Goal: Task Accomplishment & Management: Manage account settings

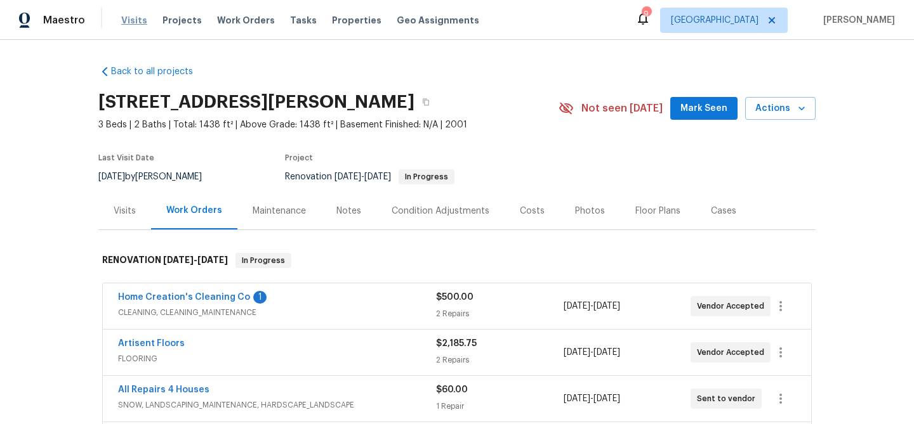
click at [127, 15] on span "Visits" at bounding box center [134, 20] width 26 height 13
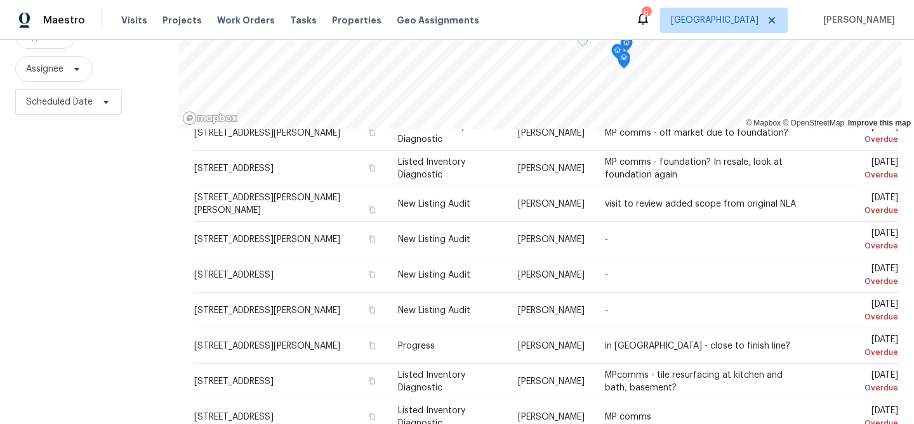
scroll to position [183, 0]
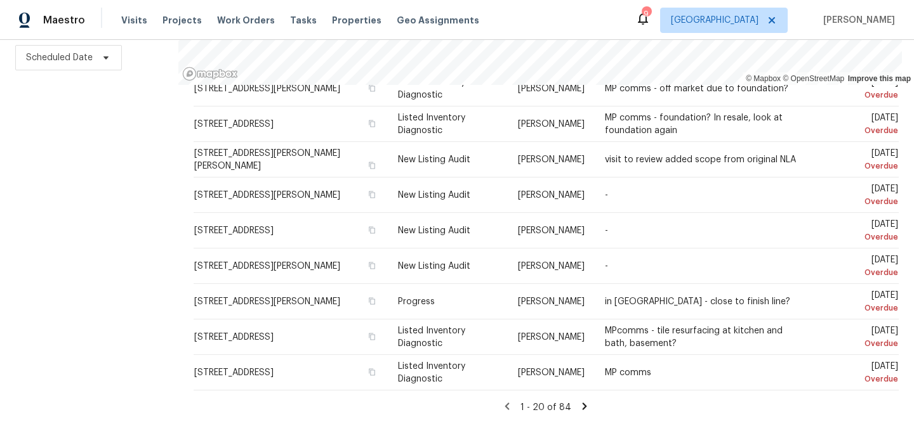
click at [581, 406] on icon at bounding box center [584, 406] width 11 height 11
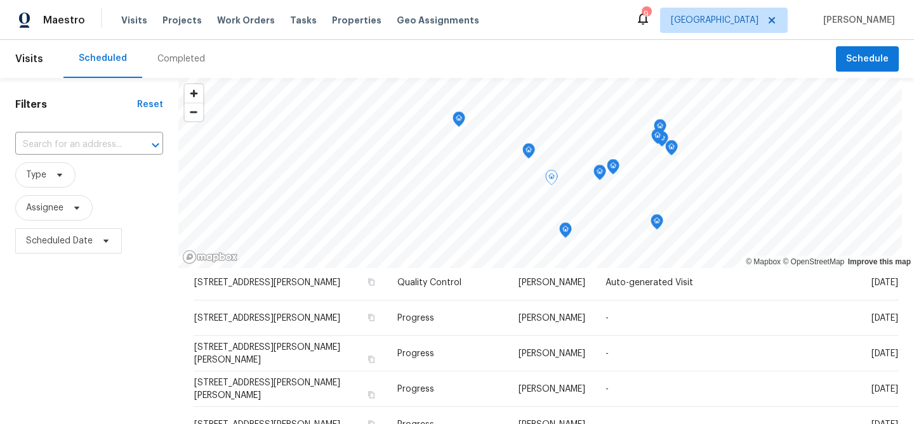
scroll to position [400, 0]
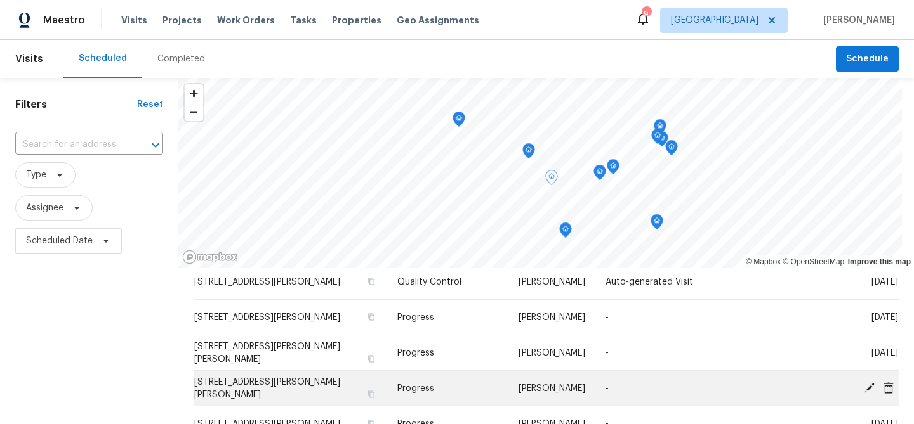
click at [872, 391] on icon at bounding box center [868, 387] width 11 height 11
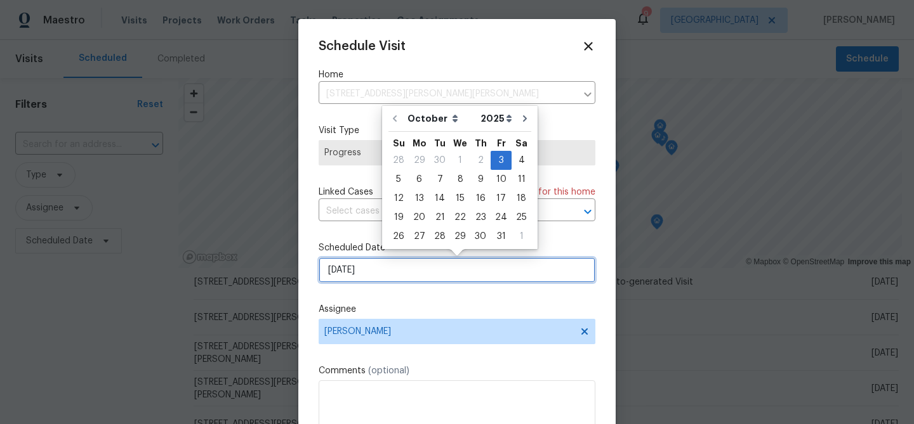
click at [375, 272] on input "[DATE]" at bounding box center [456, 270] width 277 height 25
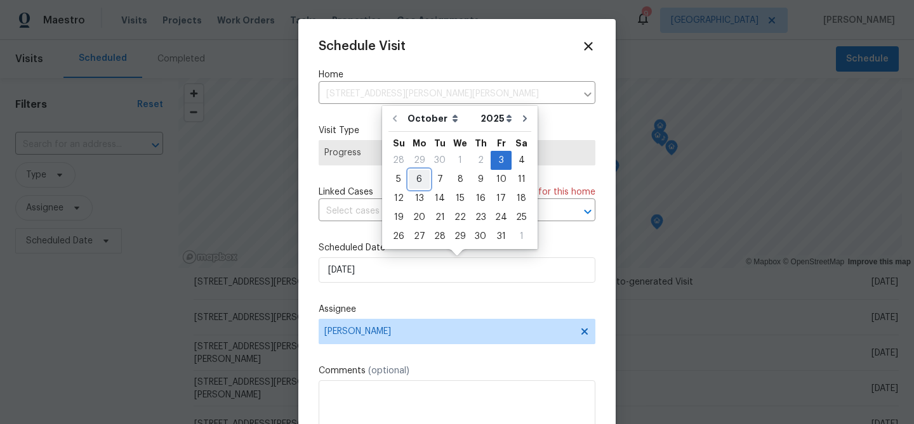
click at [422, 180] on div "6" at bounding box center [419, 180] width 21 height 18
type input "[DATE]"
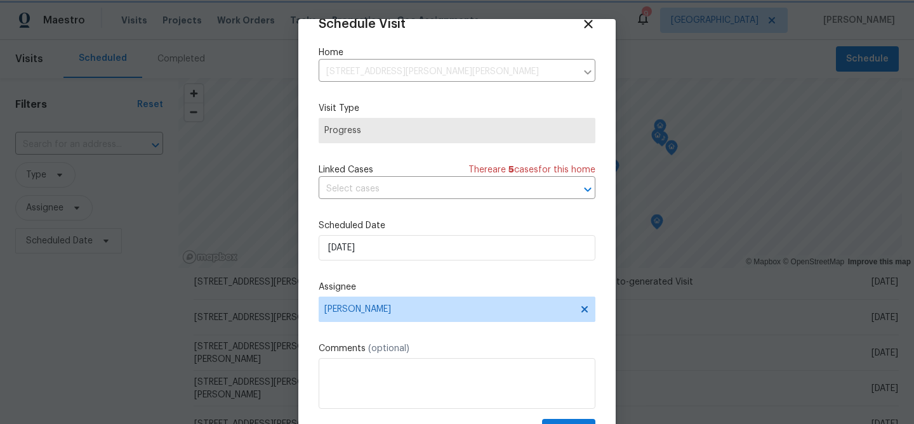
scroll to position [58, 0]
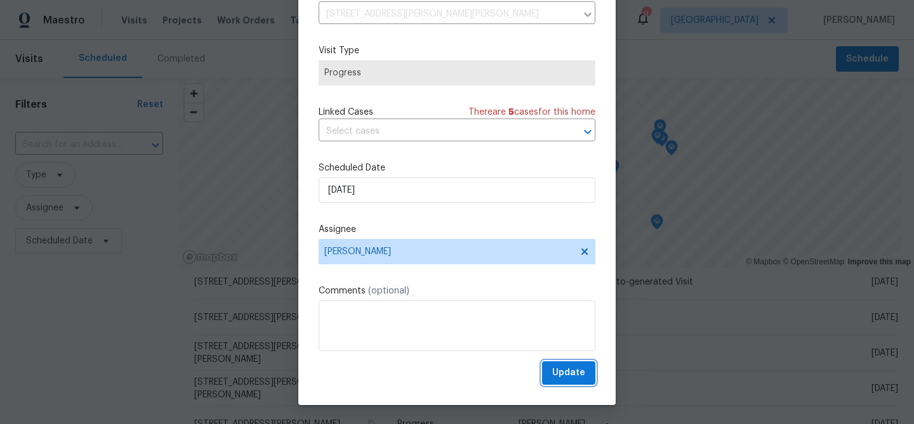
click at [561, 374] on span "Update" at bounding box center [568, 373] width 33 height 16
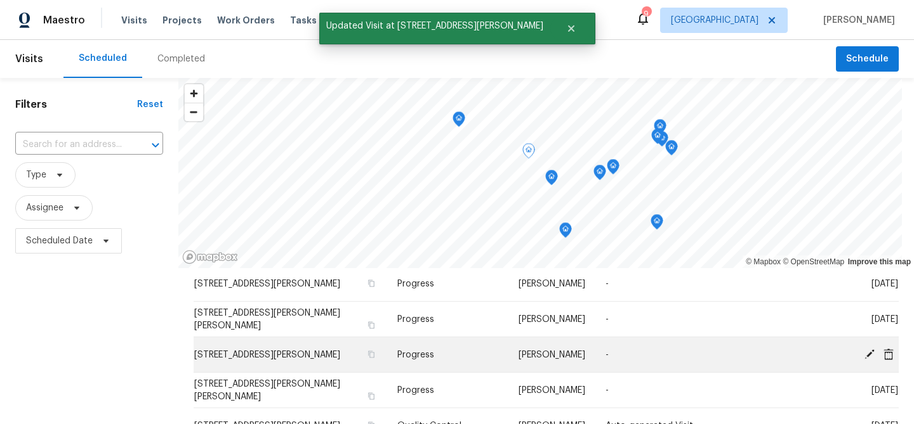
scroll to position [435, 0]
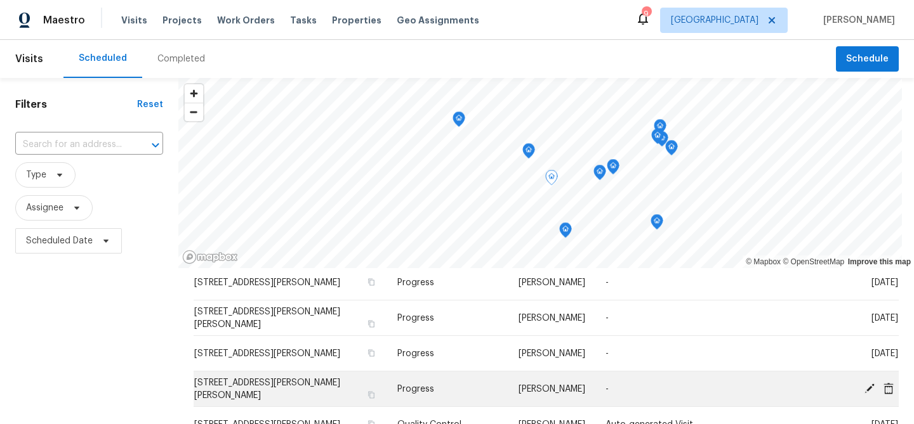
click at [870, 388] on icon at bounding box center [869, 388] width 10 height 10
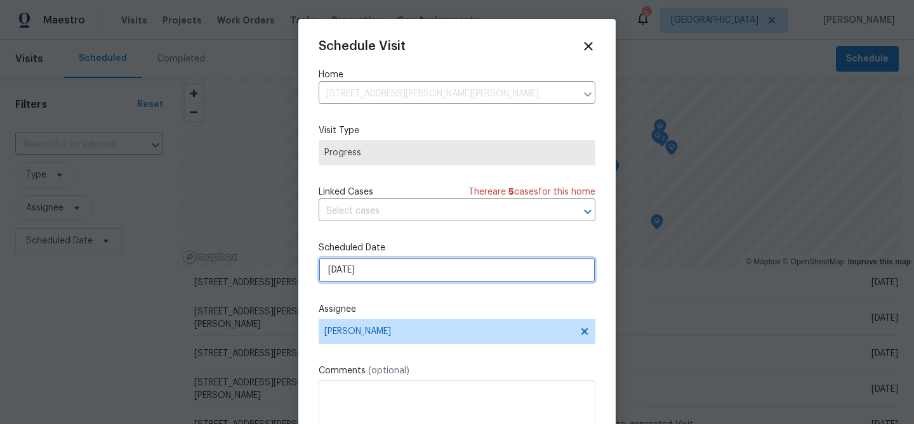
click at [394, 276] on input "[DATE]" at bounding box center [456, 270] width 277 height 25
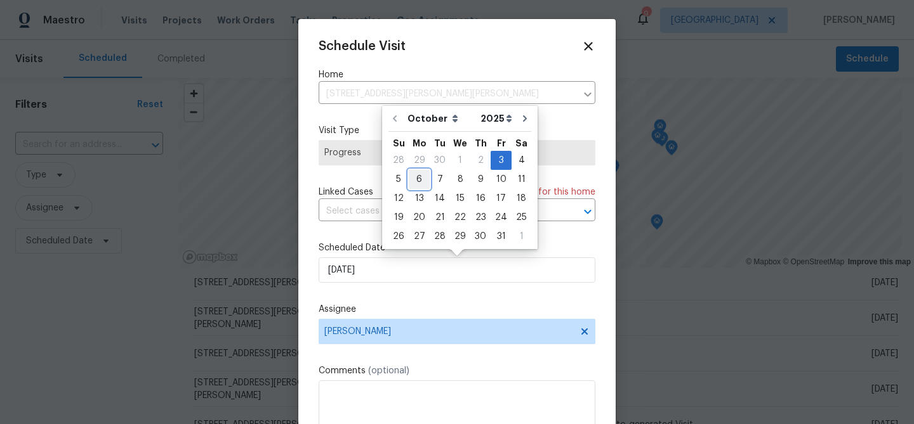
click at [424, 174] on div "6" at bounding box center [419, 180] width 21 height 18
type input "[DATE]"
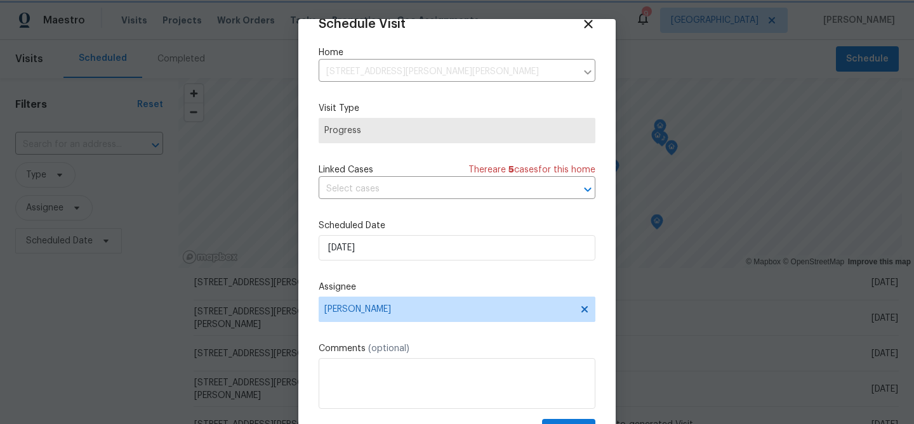
scroll to position [58, 0]
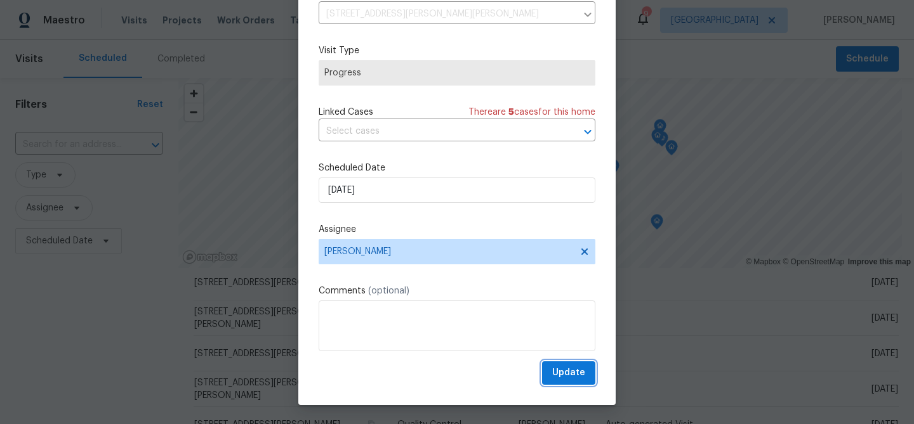
click at [554, 364] on button "Update" at bounding box center [568, 373] width 53 height 23
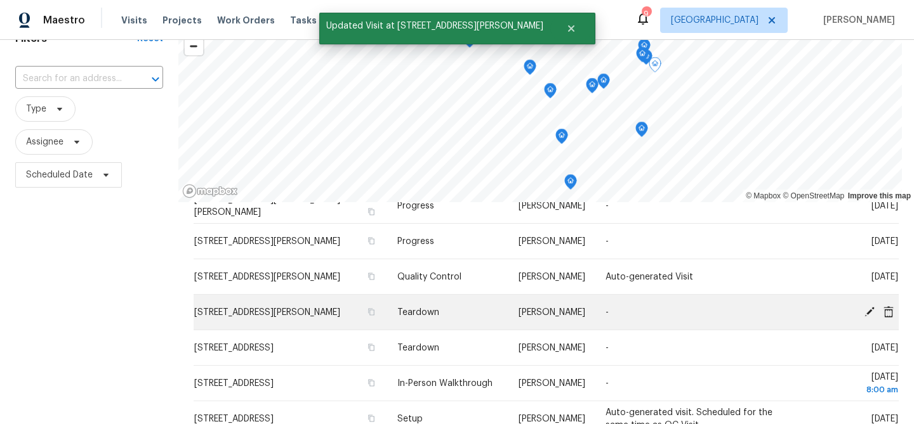
scroll to position [71, 0]
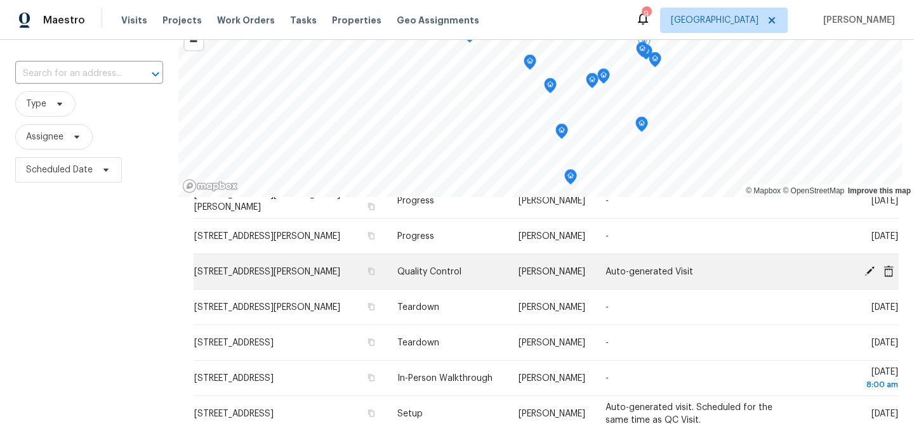
click at [863, 272] on icon at bounding box center [868, 270] width 11 height 11
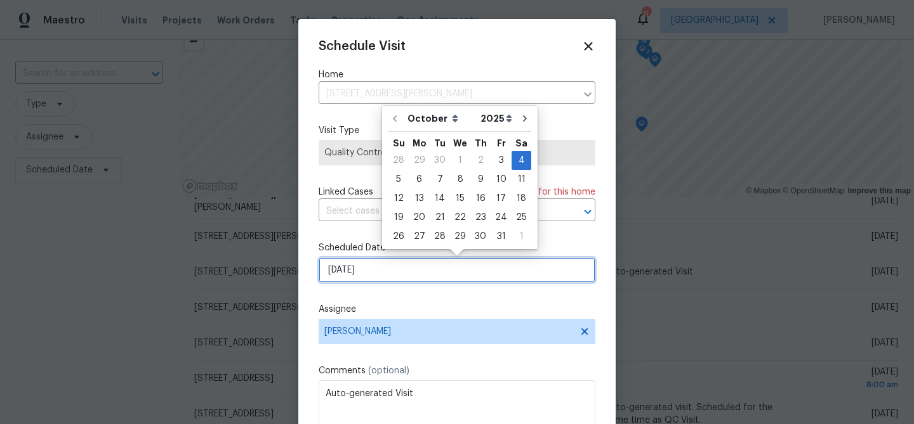
click at [386, 271] on input "[DATE]" at bounding box center [456, 270] width 277 height 25
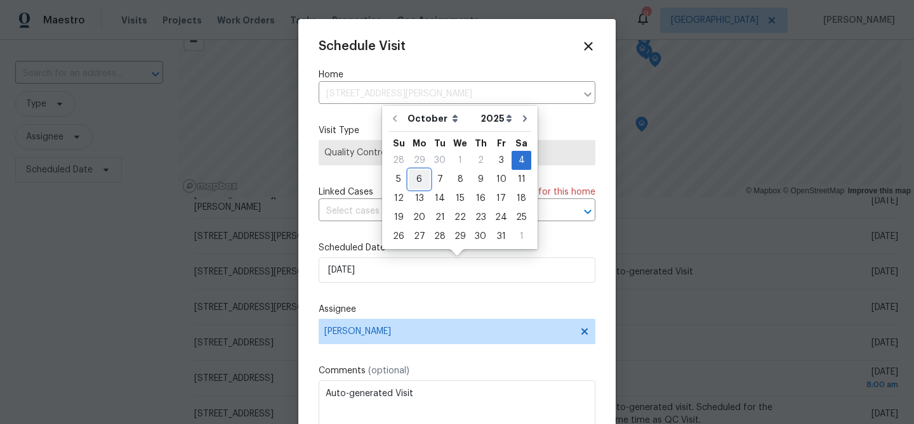
click at [420, 177] on div "6" at bounding box center [419, 180] width 21 height 18
type input "[DATE]"
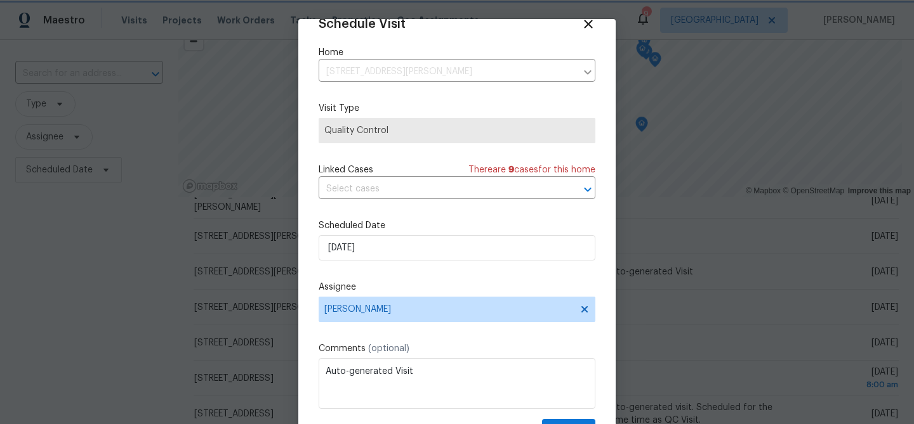
scroll to position [58, 0]
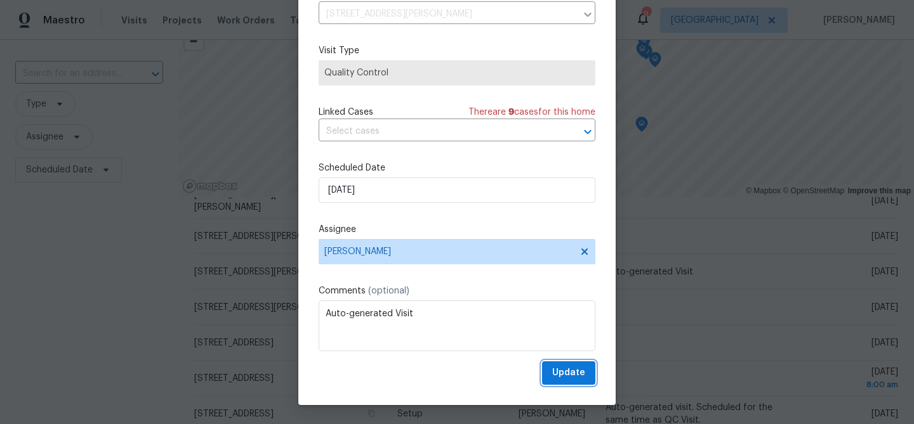
click at [553, 365] on span "Update" at bounding box center [568, 373] width 33 height 16
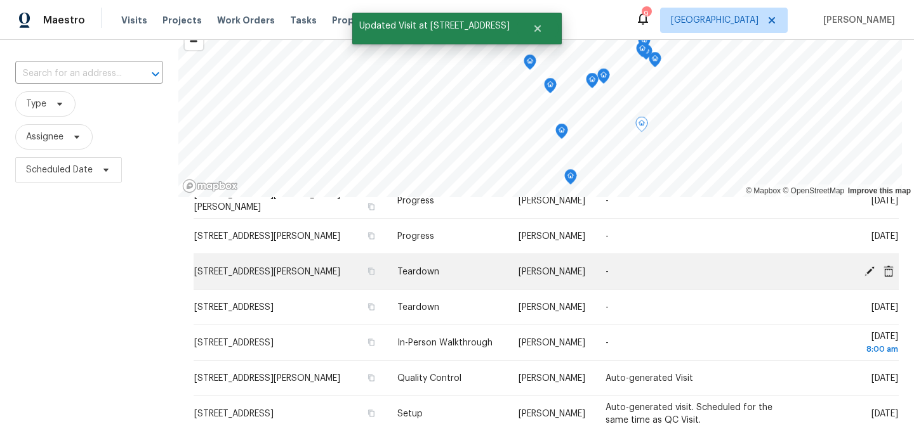
click at [870, 271] on icon at bounding box center [869, 271] width 10 height 10
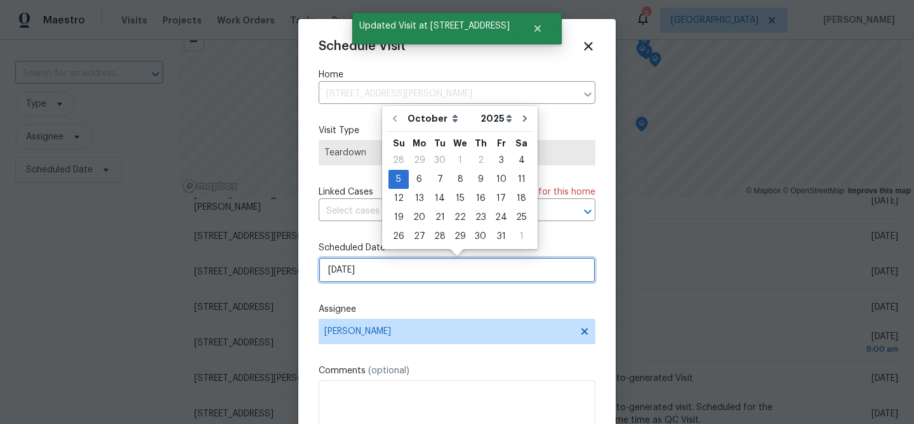
click at [379, 268] on input "[DATE]" at bounding box center [456, 270] width 277 height 25
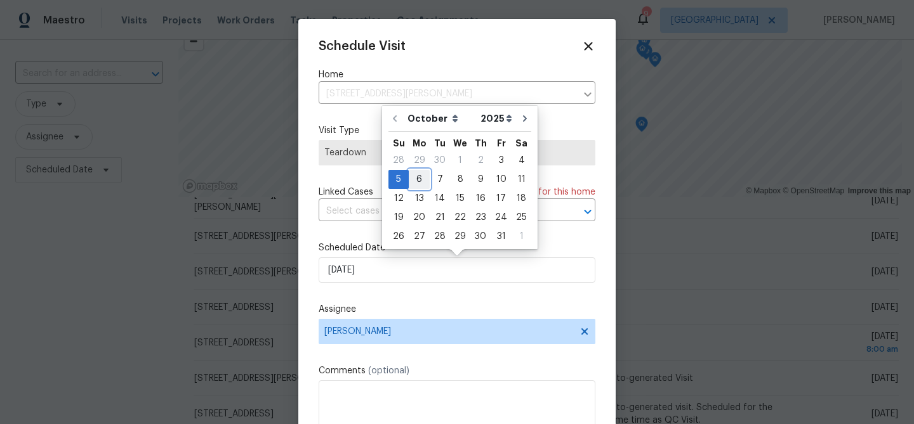
click at [423, 180] on div "6" at bounding box center [419, 180] width 21 height 18
type input "[DATE]"
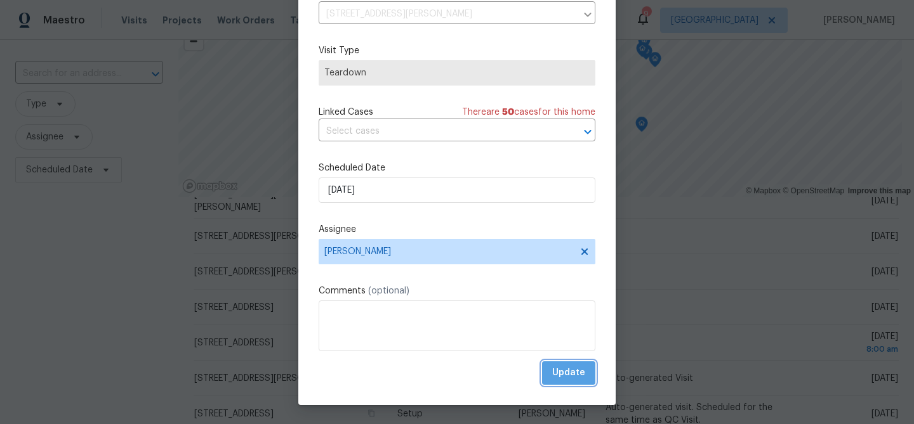
click at [553, 364] on button "Update" at bounding box center [568, 373] width 53 height 23
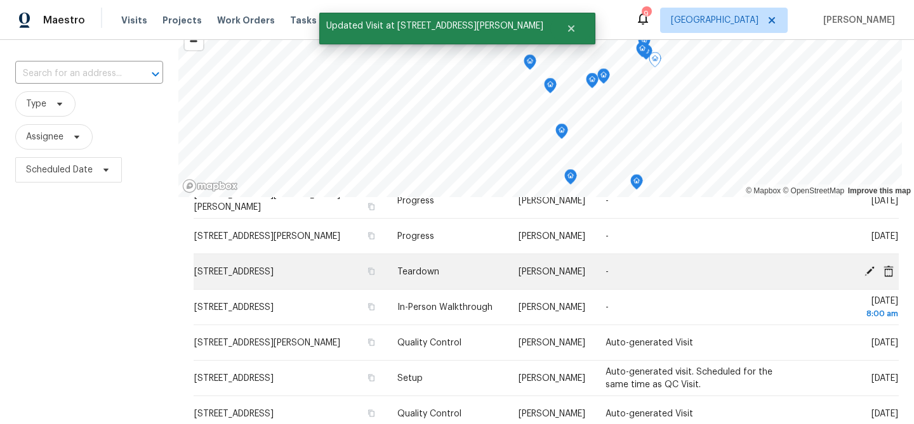
click at [868, 272] on icon at bounding box center [869, 271] width 10 height 10
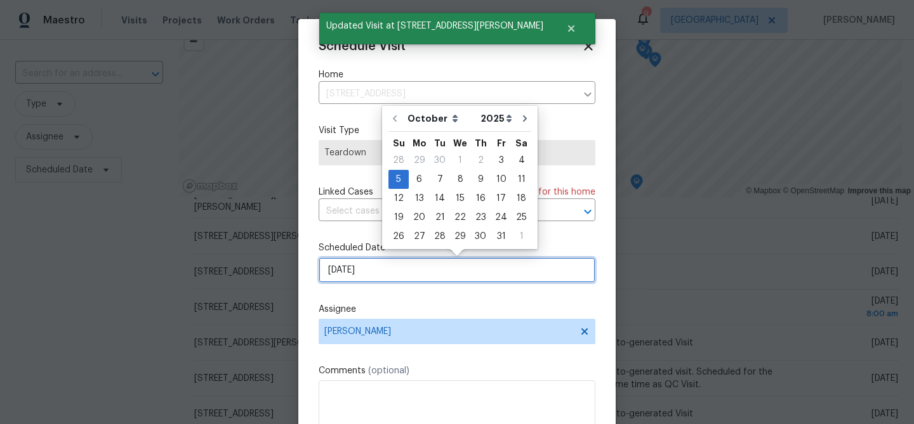
click at [395, 270] on input "[DATE]" at bounding box center [456, 270] width 277 height 25
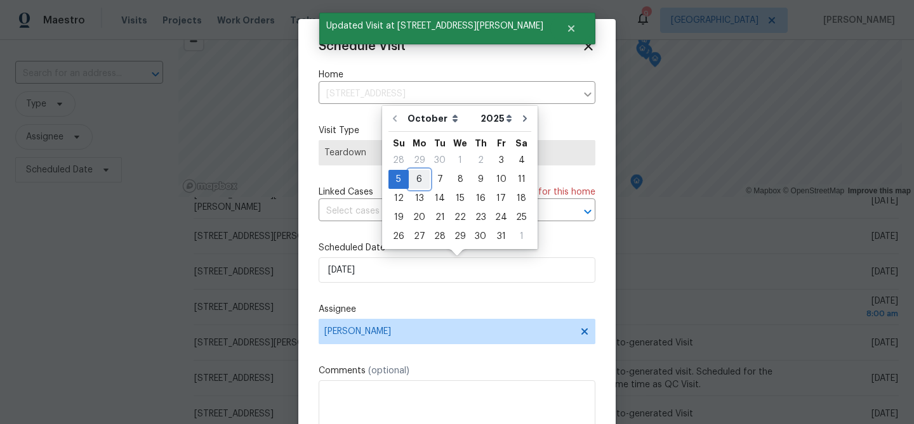
click at [417, 181] on div "6" at bounding box center [419, 180] width 21 height 18
type input "[DATE]"
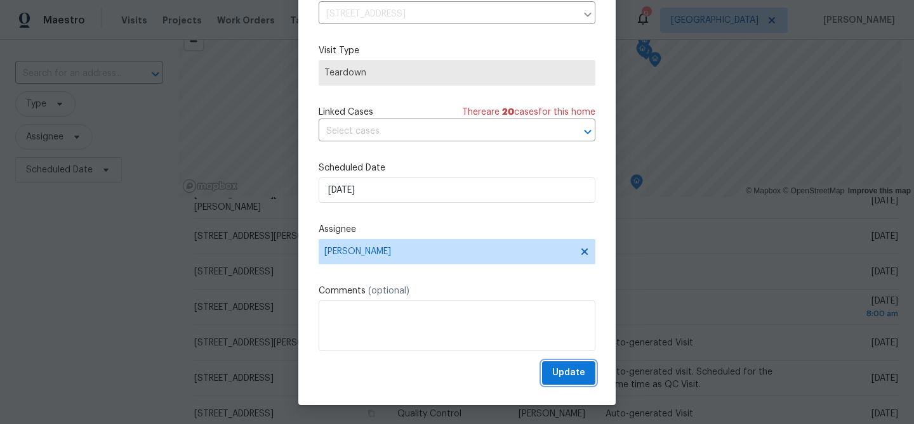
click at [559, 370] on span "Update" at bounding box center [568, 373] width 33 height 16
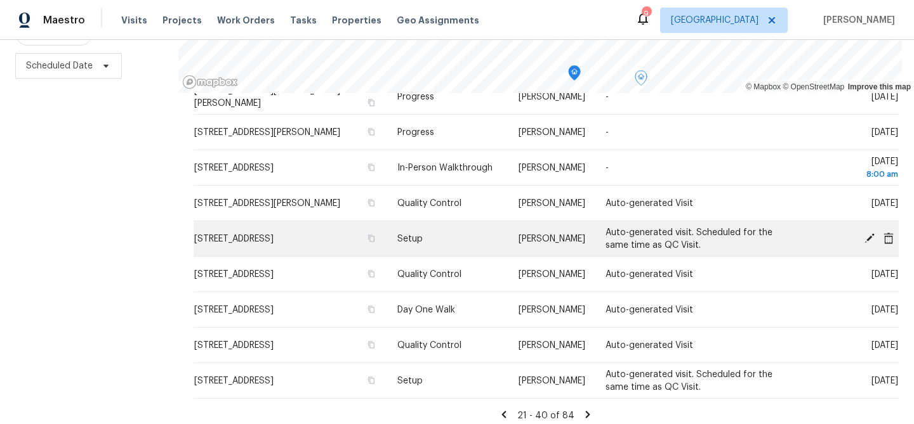
scroll to position [183, 0]
